Goal: Check status

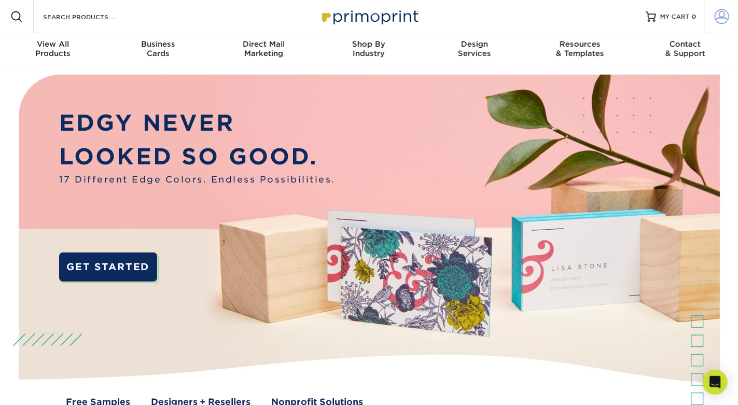
click at [720, 22] on span at bounding box center [721, 16] width 15 height 15
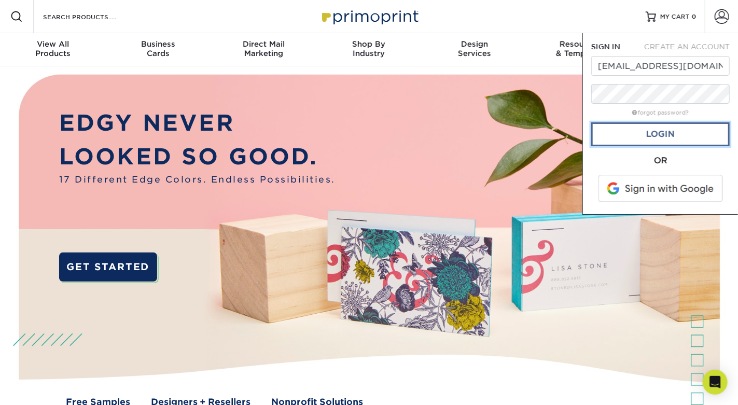
click at [661, 131] on link "Login" at bounding box center [660, 134] width 138 height 24
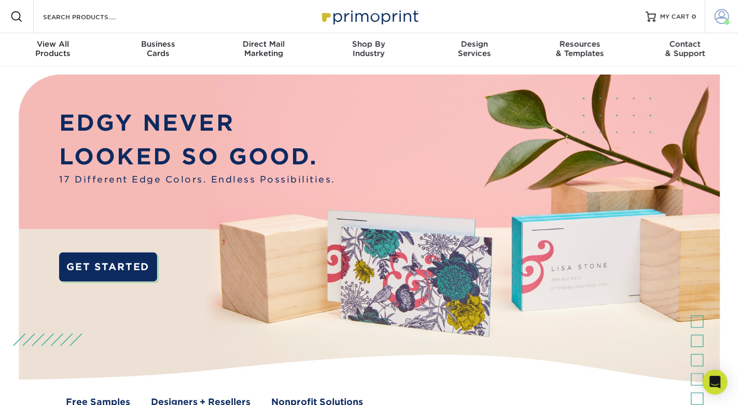
click at [721, 18] on span at bounding box center [721, 16] width 15 height 15
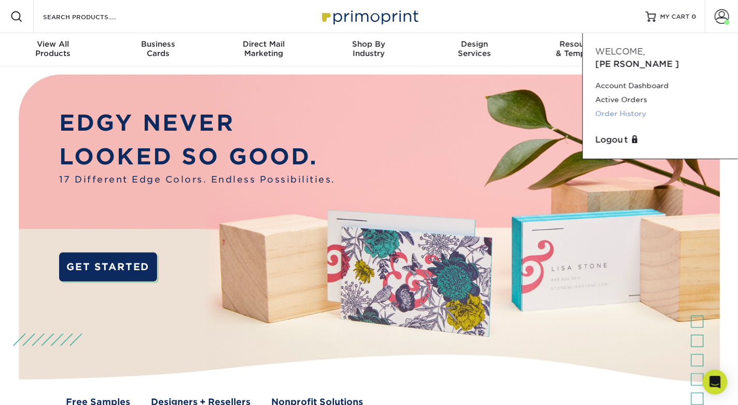
click at [619, 107] on link "Order History" at bounding box center [660, 114] width 130 height 14
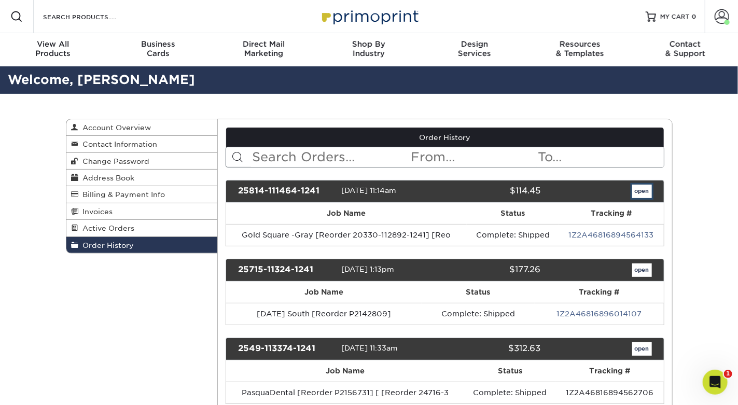
click at [639, 185] on link "open" at bounding box center [642, 191] width 20 height 13
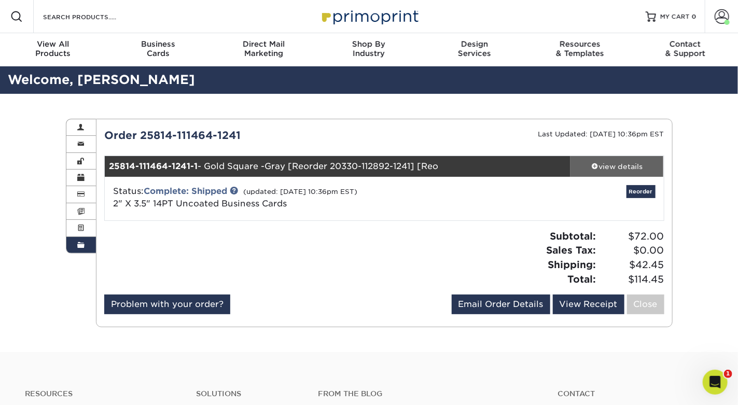
click at [628, 167] on div "view details" at bounding box center [616, 166] width 93 height 10
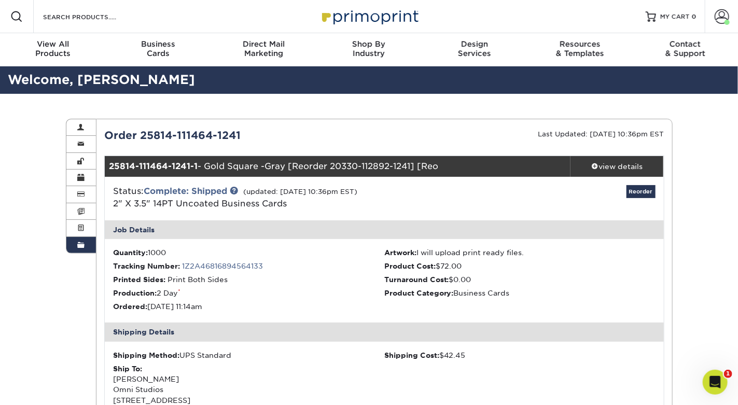
click at [402, 205] on div "Status: Complete: Shipped (updated: [DATE] 10:36pm EST) 2" X 3.5" 14PT Uncoated…" at bounding box center [291, 197] width 372 height 25
